Goal: Transaction & Acquisition: Book appointment/travel/reservation

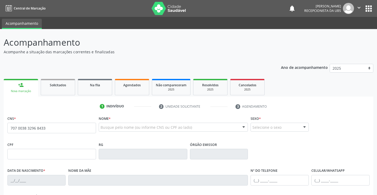
type input "707 0038 3296 8433"
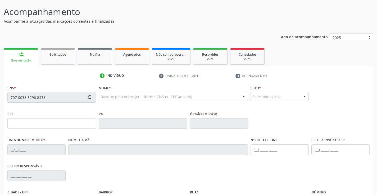
type input "[DATE]"
type input "[PERSON_NAME]"
type input "[PHONE_NUMBER]"
type input "182"
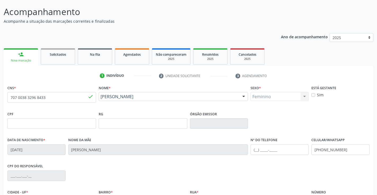
scroll to position [79, 0]
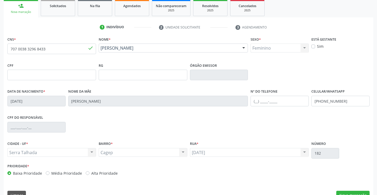
click at [317, 47] on label "Sim" at bounding box center [320, 47] width 7 height 6
click at [312, 47] on input "Sim" at bounding box center [313, 46] width 4 height 5
checkbox input "true"
click at [242, 129] on div "CPF do responsável" at bounding box center [188, 127] width 365 height 26
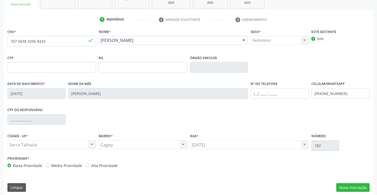
scroll to position [91, 0]
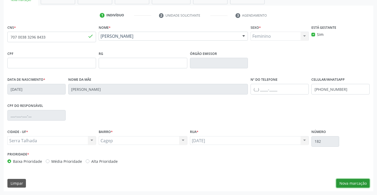
click at [347, 186] on button "Nova marcação" at bounding box center [352, 183] width 33 height 9
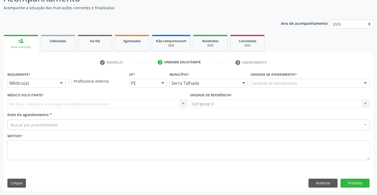
click at [302, 82] on div "Unidade de atendimento" at bounding box center [309, 83] width 119 height 9
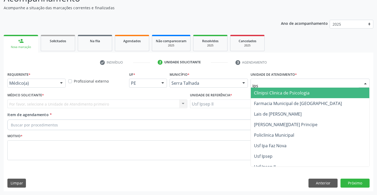
type input "ipse"
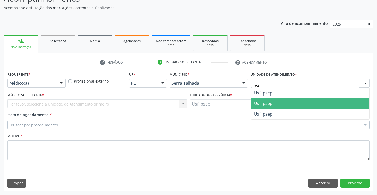
click at [284, 105] on span "Usf Ipsep II" at bounding box center [310, 103] width 118 height 11
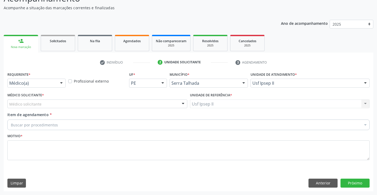
click at [150, 107] on div "Médico solicitante" at bounding box center [97, 104] width 180 height 9
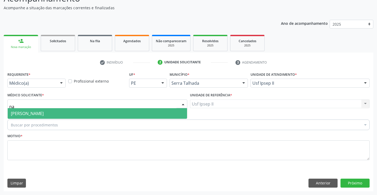
type input "nad"
click at [134, 114] on span "[PERSON_NAME]" at bounding box center [97, 113] width 179 height 11
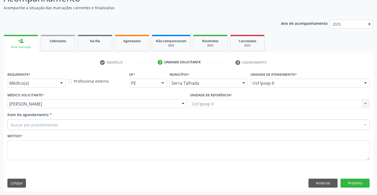
click at [87, 125] on div "Buscar por procedimentos" at bounding box center [188, 125] width 362 height 11
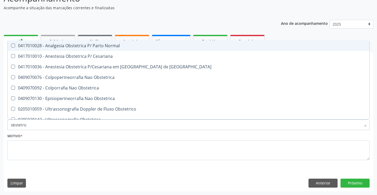
type input "obstetrica"
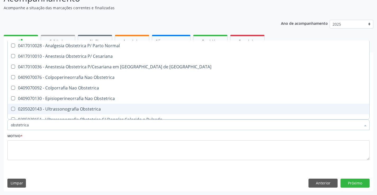
click at [85, 109] on div "0205020143 - Ultrassonografia Obstetrica" at bounding box center [188, 109] width 355 height 4
checkbox Obstetrica "true"
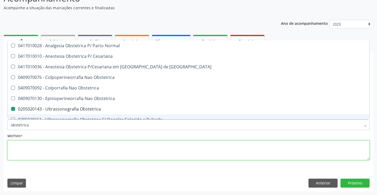
click at [75, 146] on textarea at bounding box center [188, 151] width 362 height 20
checkbox Cesariana "true"
checkbox Obstetrica "false"
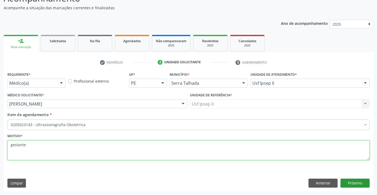
type textarea "gestante"
click at [348, 182] on button "Próximo" at bounding box center [354, 183] width 29 height 9
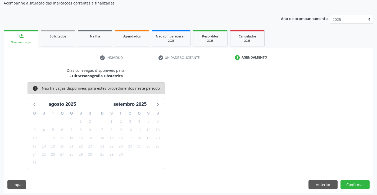
scroll to position [50, 0]
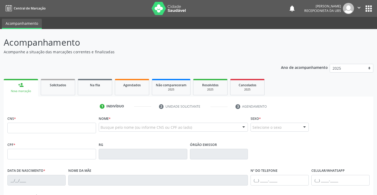
scroll to position [50, 0]
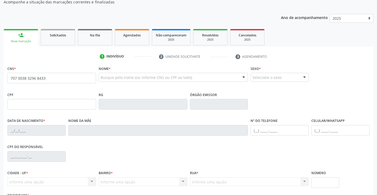
type input "707 0038 3296 8433"
type input "[DATE]"
type input "[PERSON_NAME]"
type input "[PHONE_NUMBER]"
type input "182"
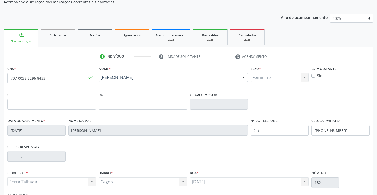
click at [317, 77] on label "Sim" at bounding box center [320, 76] width 7 height 6
click at [314, 77] on input "Sim" at bounding box center [313, 75] width 4 height 5
checkbox input "true"
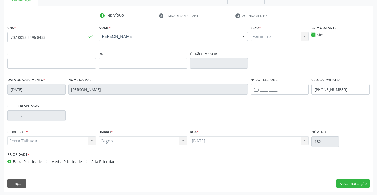
scroll to position [91, 0]
click at [349, 181] on button "Nova marcação" at bounding box center [352, 183] width 33 height 9
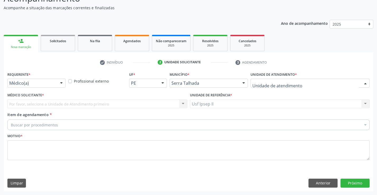
click at [304, 85] on div at bounding box center [309, 83] width 119 height 9
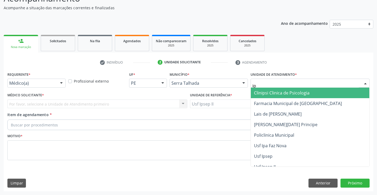
type input "ips"
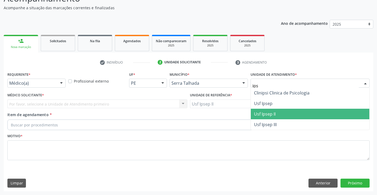
click at [278, 111] on span "Usf Ipsep II" at bounding box center [310, 114] width 118 height 11
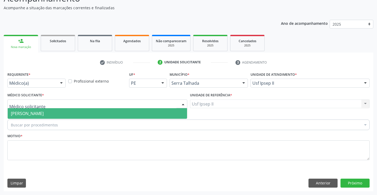
click at [38, 112] on span "[PERSON_NAME]" at bounding box center [27, 114] width 33 height 6
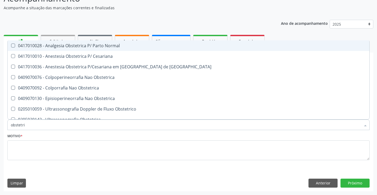
type input "obstetric"
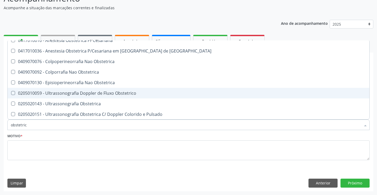
scroll to position [16, 0]
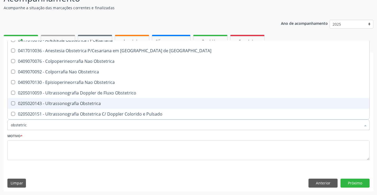
click at [73, 103] on div "0205020143 - Ultrassonografia Obstetrica" at bounding box center [188, 104] width 355 height 4
checkbox Obstetrica "true"
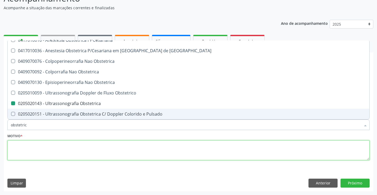
click at [56, 146] on textarea at bounding box center [188, 151] width 362 height 20
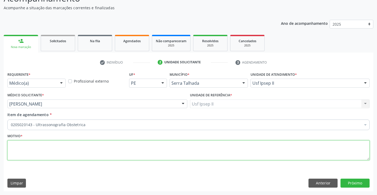
scroll to position [0, 0]
type textarea "gesta"
click at [359, 183] on button "Próximo" at bounding box center [354, 183] width 29 height 9
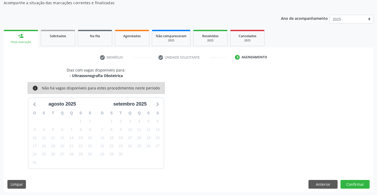
scroll to position [50, 0]
